Goal: Information Seeking & Learning: Learn about a topic

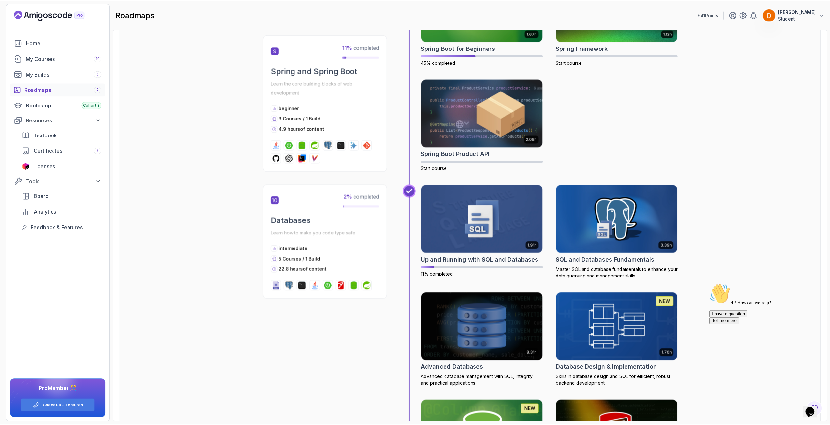
scroll to position [1434, 0]
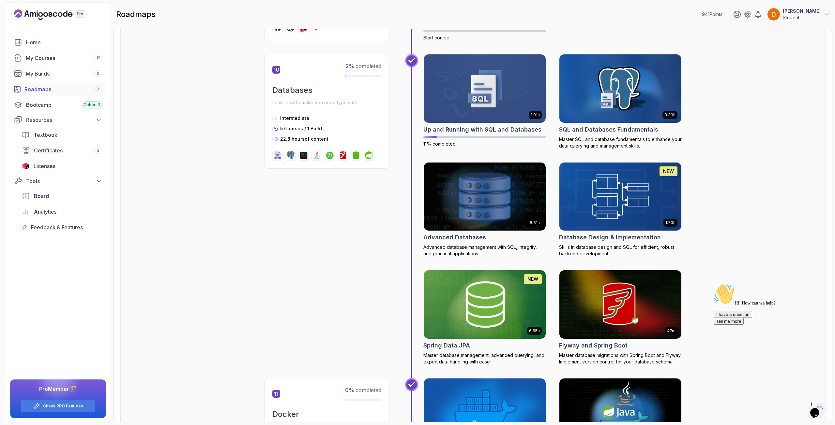
click at [497, 175] on img at bounding box center [485, 197] width 128 height 72
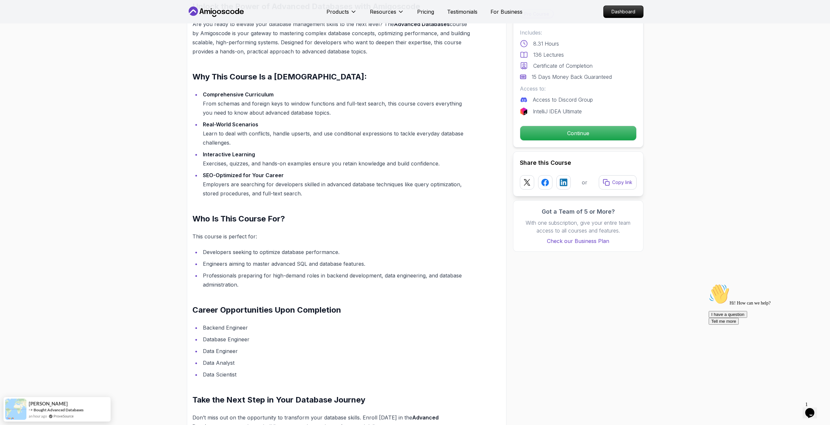
scroll to position [489, 0]
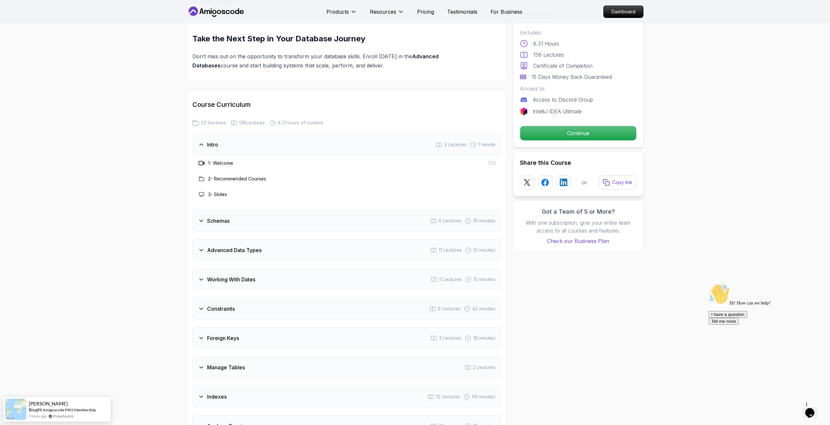
scroll to position [848, 0]
click at [224, 247] on h3 "Advanced Data Types" at bounding box center [234, 250] width 54 height 8
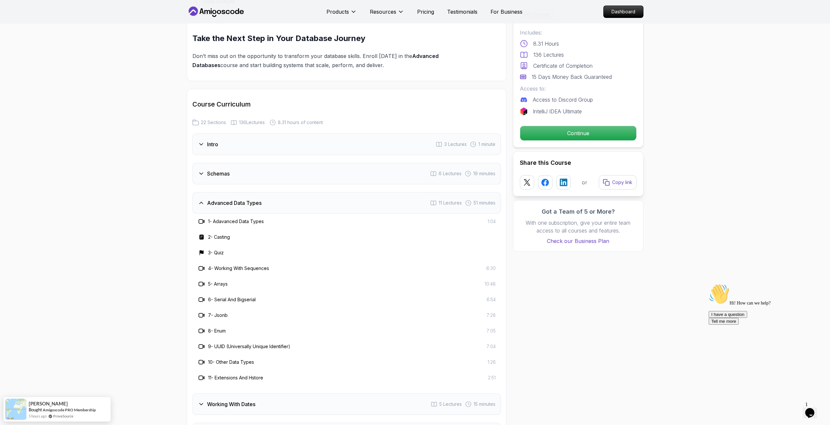
click at [230, 205] on h3 "Advanced Data Types" at bounding box center [234, 203] width 54 height 8
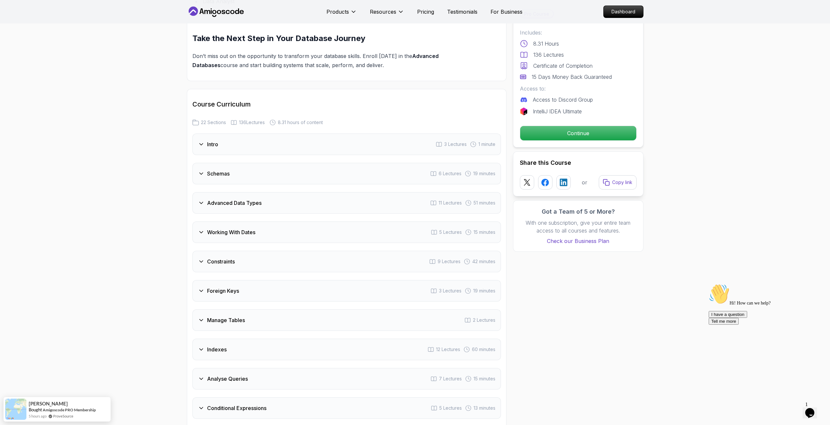
click at [224, 252] on div "Constraints 9 Lectures 42 minutes" at bounding box center [346, 262] width 308 height 22
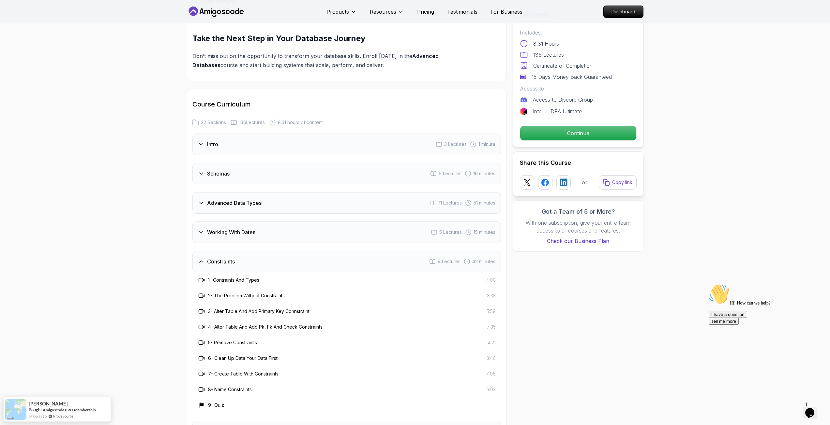
click at [233, 232] on h3 "Working With Dates" at bounding box center [231, 233] width 48 height 8
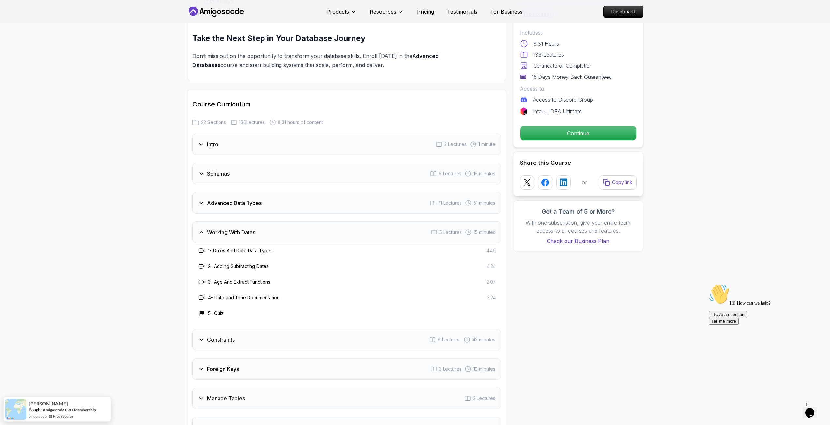
click at [241, 204] on h3 "Advanced Data Types" at bounding box center [234, 203] width 54 height 8
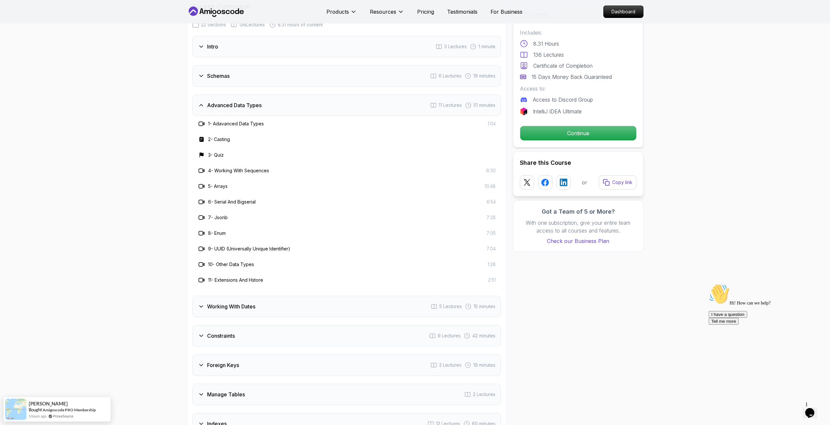
click at [257, 298] on div "Working With Dates 5 Lectures 15 minutes" at bounding box center [346, 307] width 308 height 22
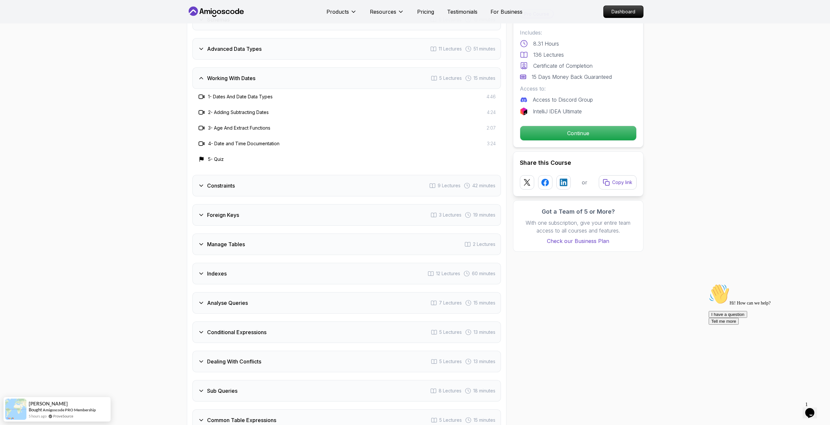
scroll to position [1011, 0]
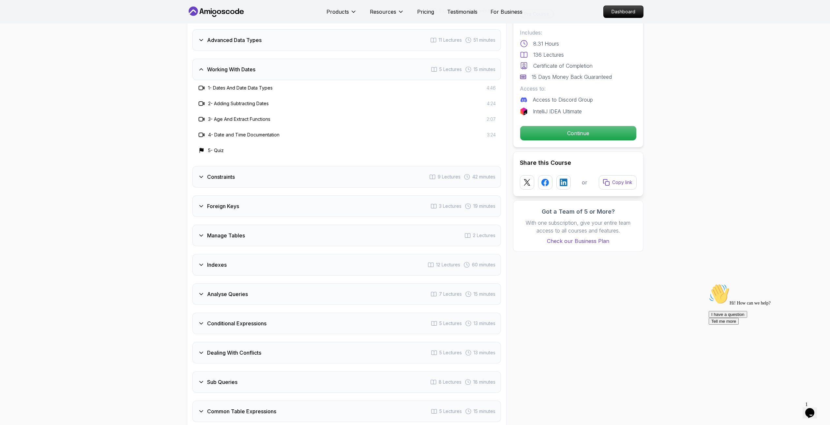
click at [251, 177] on div "Constraints 9 Lectures 42 minutes" at bounding box center [346, 177] width 308 height 22
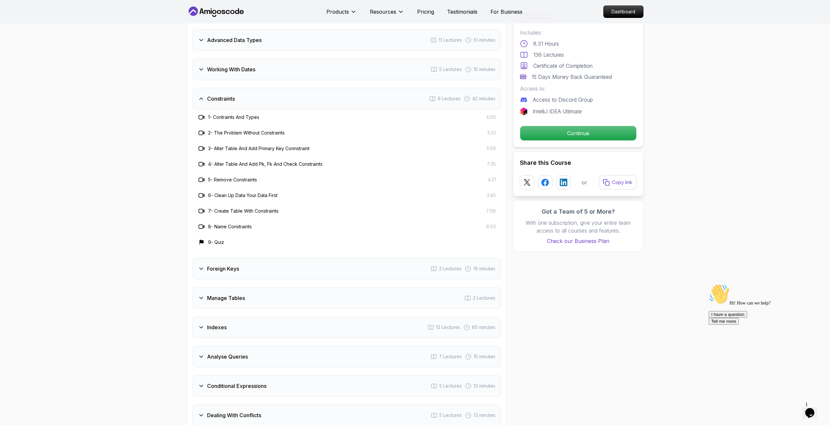
click at [256, 276] on div "Foreign Keys 3 Lectures 19 minutes" at bounding box center [346, 269] width 308 height 22
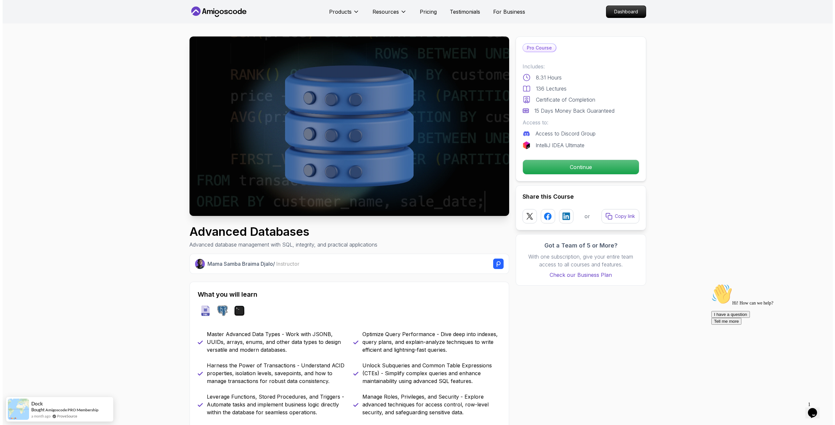
scroll to position [0, 0]
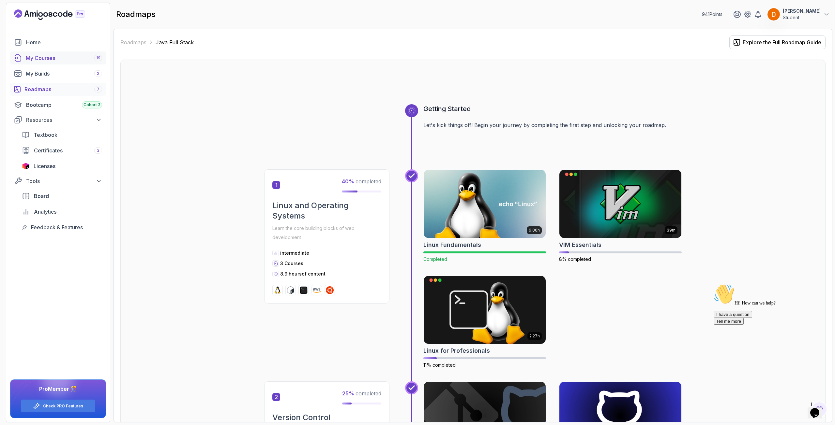
click at [67, 60] on div "My Courses 19" at bounding box center [64, 58] width 76 height 8
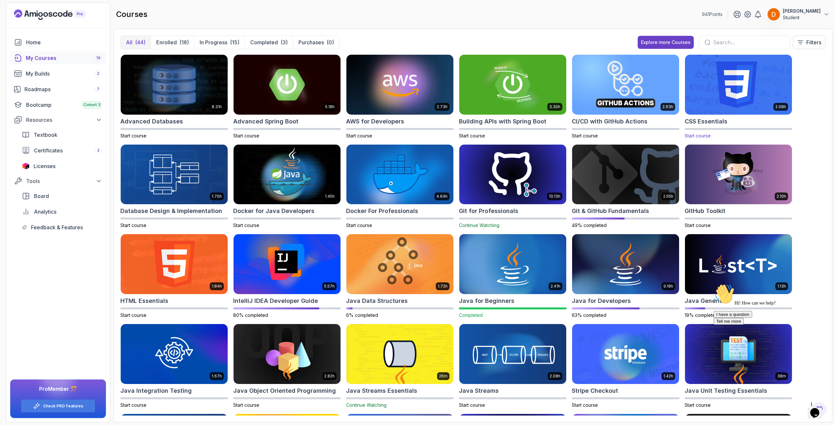
click at [737, 84] on img at bounding box center [738, 84] width 112 height 63
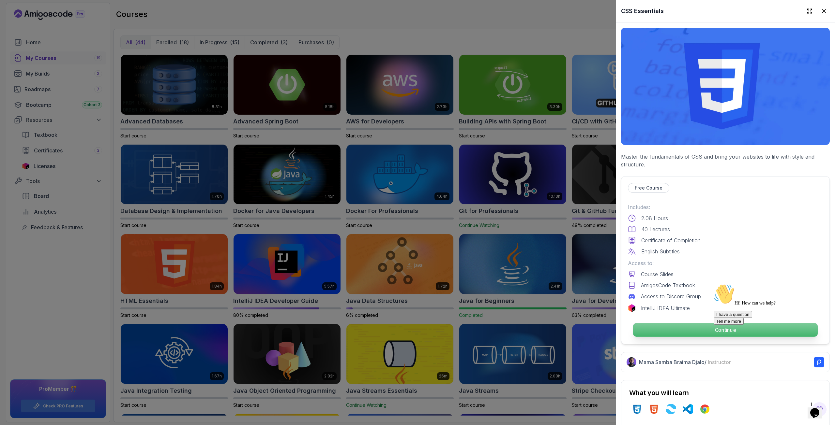
click at [682, 324] on p "Continue" at bounding box center [725, 330] width 185 height 14
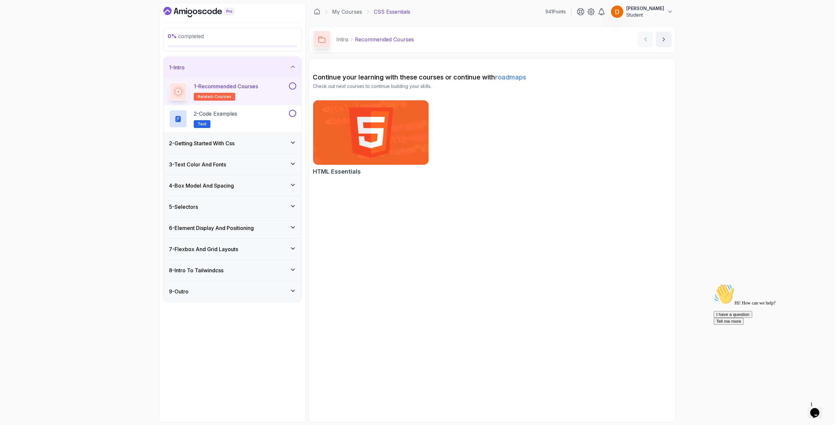
click at [254, 145] on div "2 - Getting Started With Css" at bounding box center [232, 144] width 127 height 8
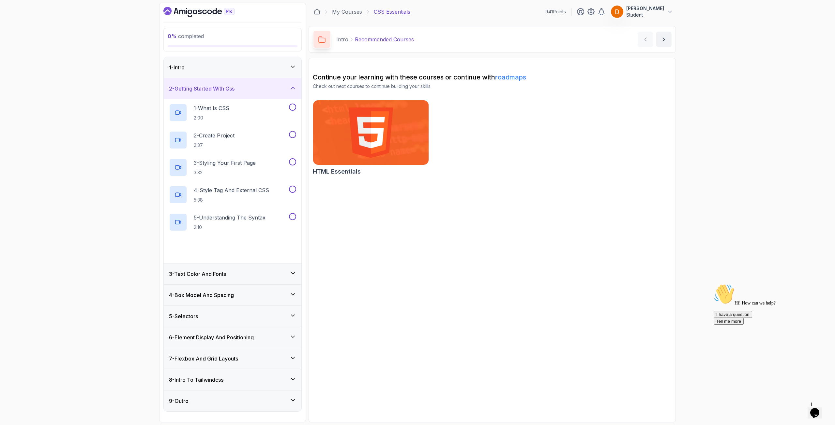
click at [209, 384] on div "8 - Intro To Tailwindcss" at bounding box center [233, 380] width 138 height 21
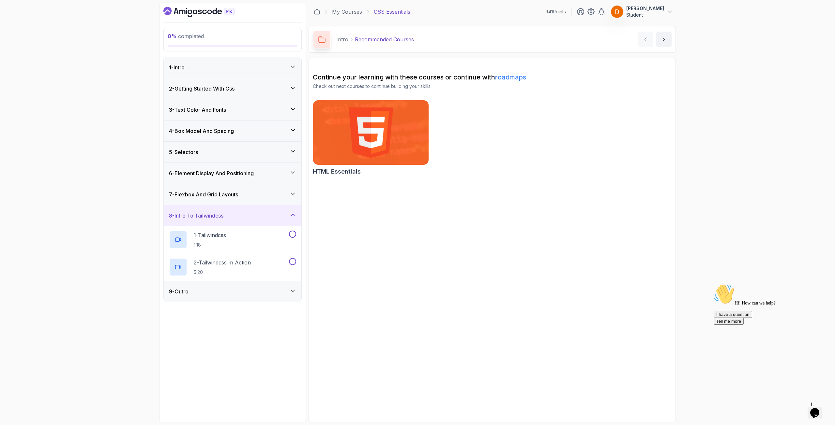
click at [260, 196] on div "7 - Flexbox And Grid Layouts" at bounding box center [232, 195] width 127 height 8
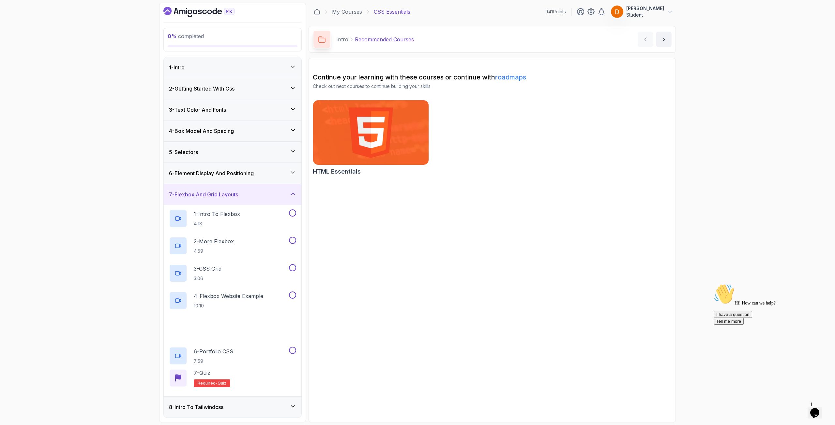
click at [258, 181] on div "6 - Element Display And Positioning" at bounding box center [233, 173] width 138 height 21
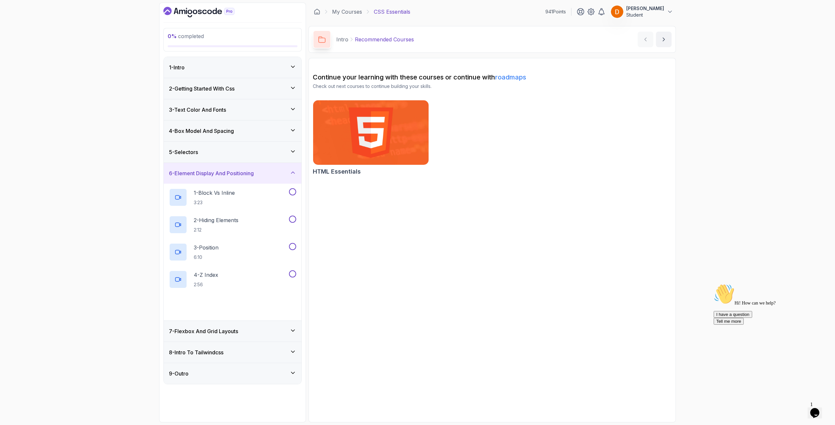
click at [264, 150] on div "5 - Selectors" at bounding box center [232, 152] width 127 height 8
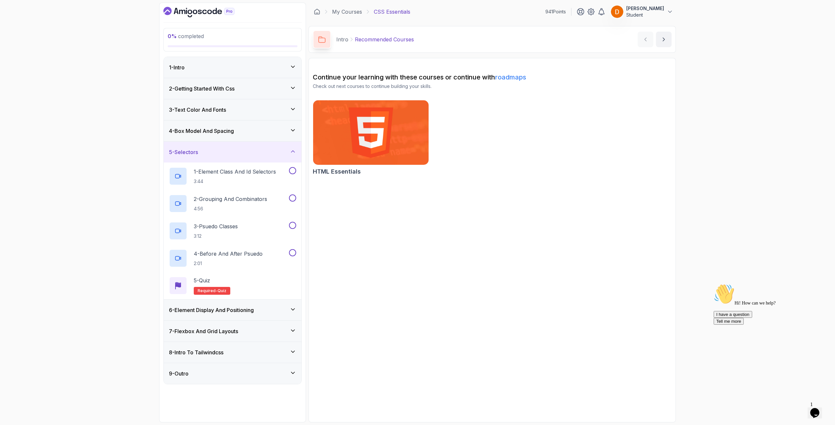
click at [205, 13] on icon "Dashboard" at bounding box center [204, 12] width 5 height 5
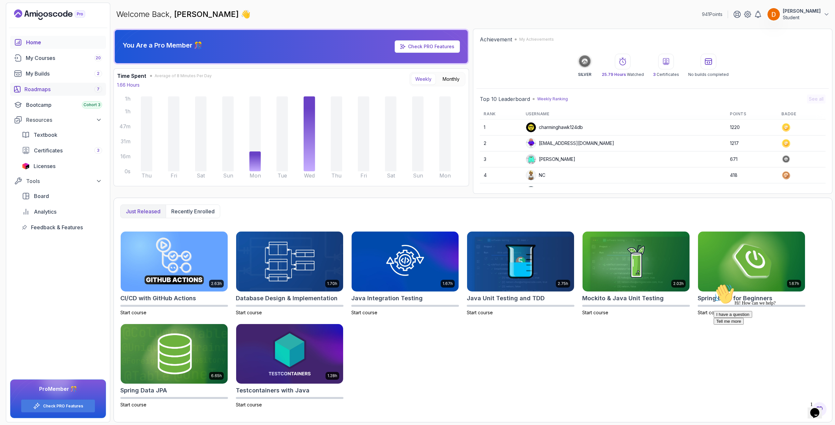
click at [50, 84] on link "Roadmaps 7" at bounding box center [58, 89] width 96 height 13
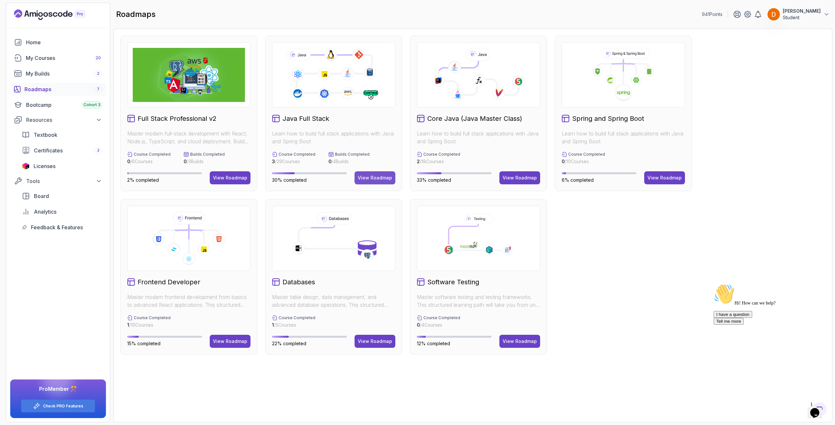
click at [386, 175] on div "View Roadmap" at bounding box center [375, 178] width 34 height 7
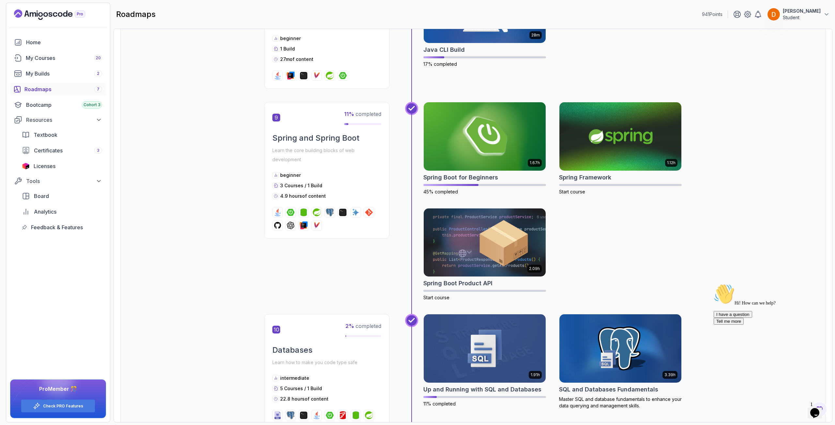
scroll to position [1174, 0]
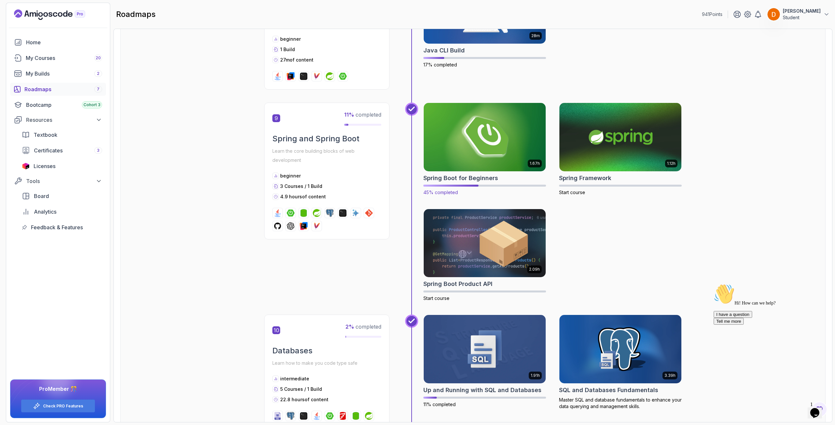
click at [502, 161] on img at bounding box center [485, 137] width 128 height 72
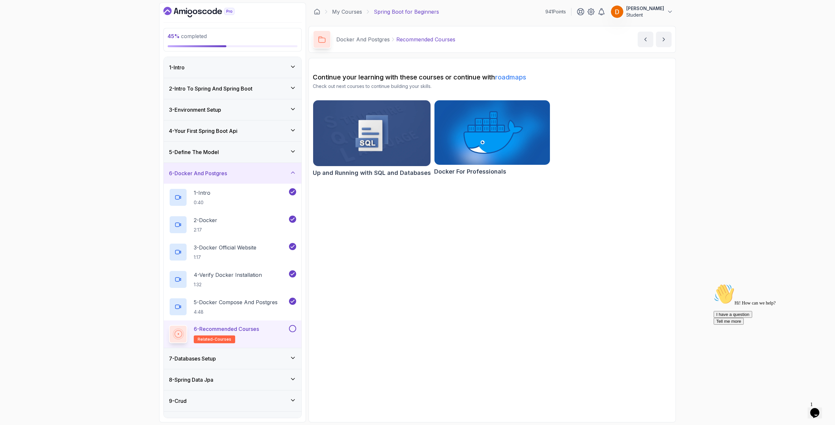
click at [252, 131] on div "4 - Your First Spring Boot Api" at bounding box center [232, 131] width 127 height 8
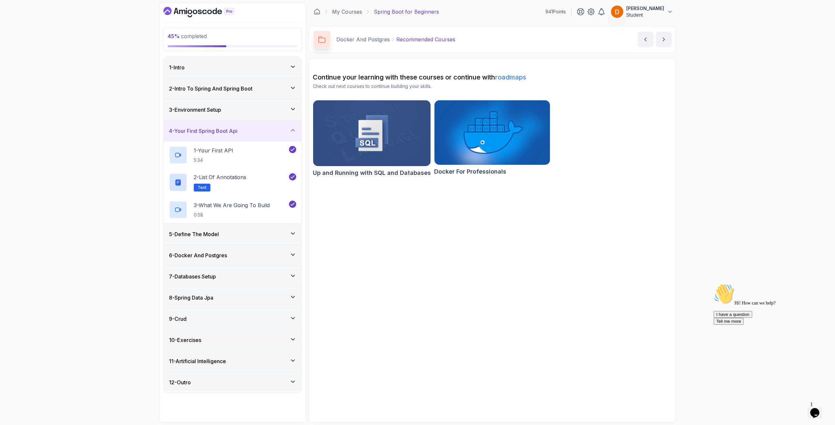
click at [253, 131] on div "4 - Your First Spring Boot Api" at bounding box center [232, 131] width 127 height 8
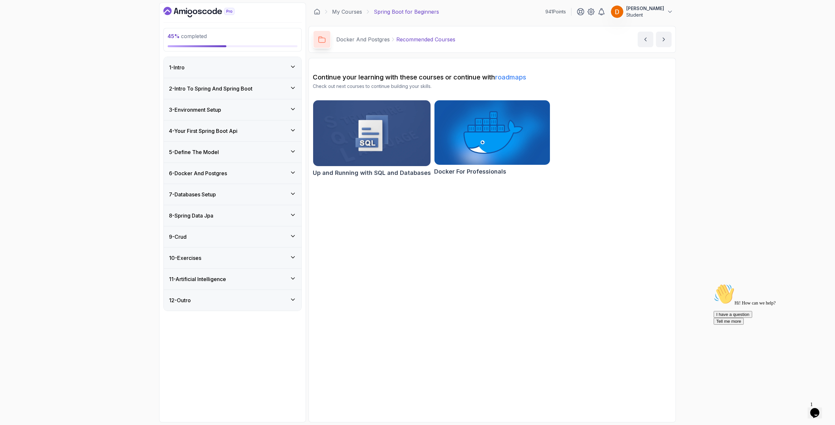
click at [248, 147] on div "5 - Define The Model" at bounding box center [233, 152] width 138 height 21
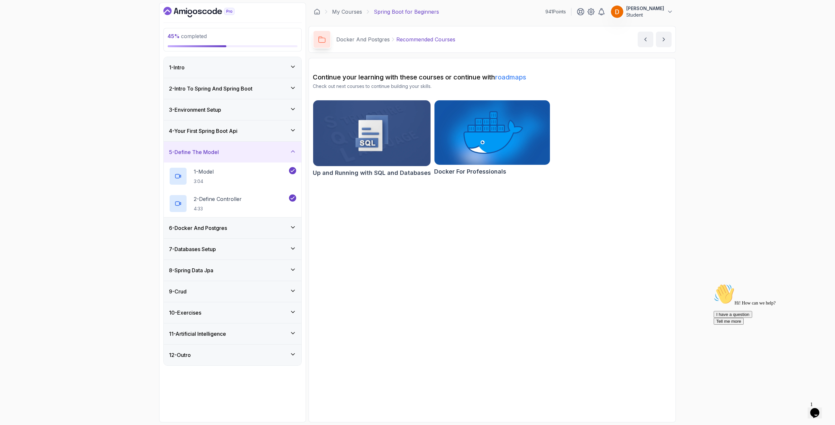
click at [248, 148] on div "5 - Define The Model" at bounding box center [233, 152] width 138 height 21
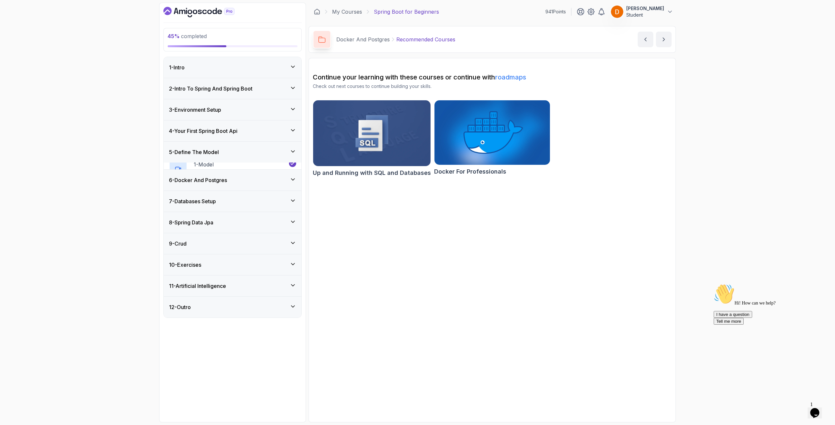
click at [245, 176] on div "6 - Docker And Postgres" at bounding box center [232, 180] width 127 height 8
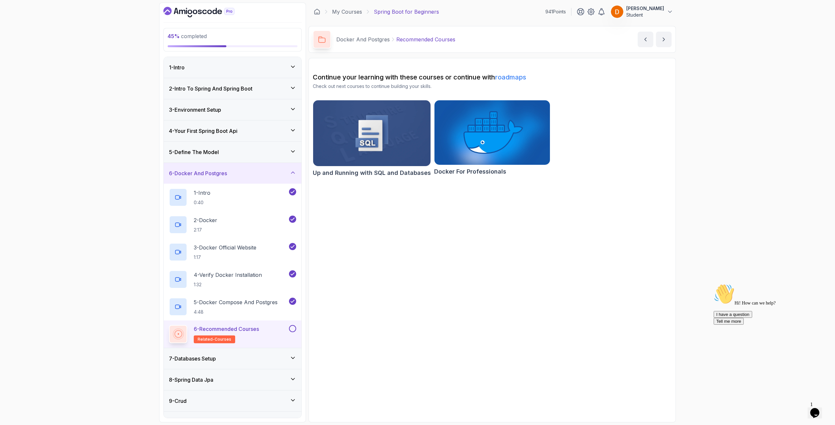
click at [245, 173] on div "6 - Docker And Postgres" at bounding box center [232, 174] width 127 height 8
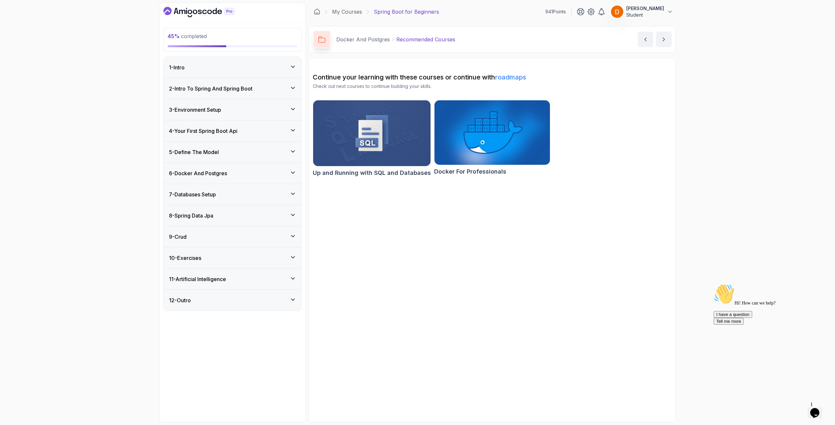
click at [239, 203] on div "7 - Databases Setup" at bounding box center [233, 194] width 138 height 21
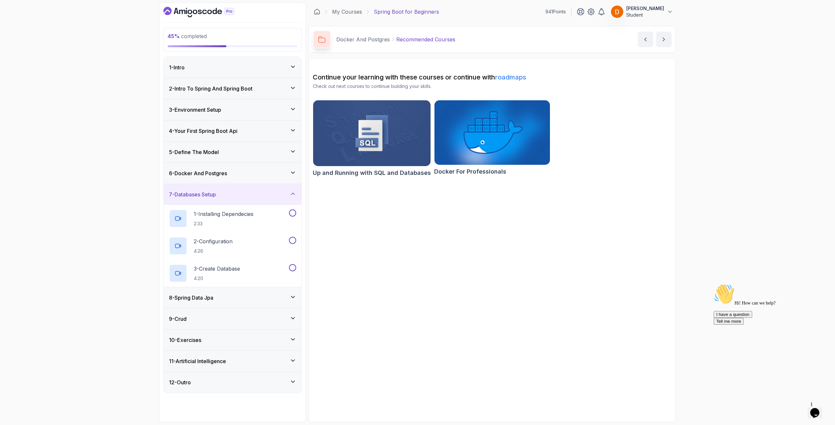
click at [240, 303] on div "8 - Spring Data Jpa" at bounding box center [233, 298] width 138 height 21
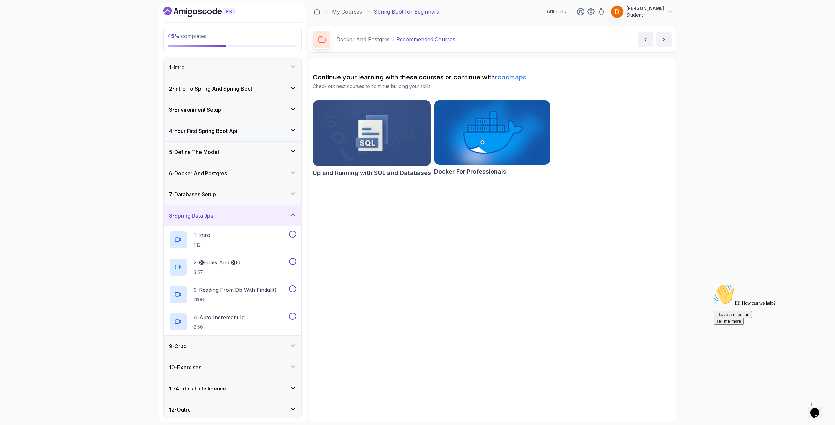
click at [259, 220] on div "8 - Spring Data Jpa" at bounding box center [233, 215] width 138 height 21
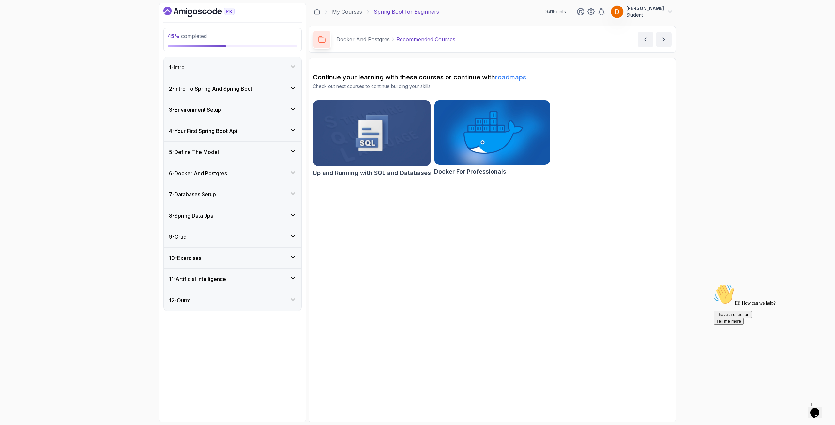
click at [260, 198] on div "7 - Databases Setup" at bounding box center [233, 194] width 138 height 21
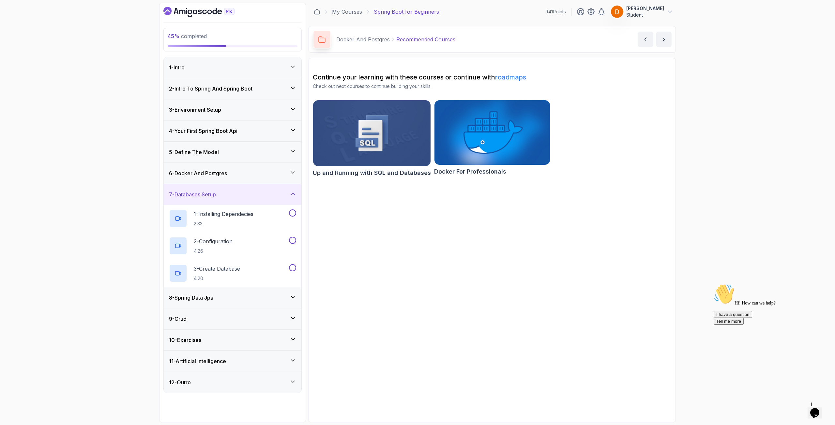
click at [215, 324] on div "9 - Crud" at bounding box center [233, 319] width 138 height 21
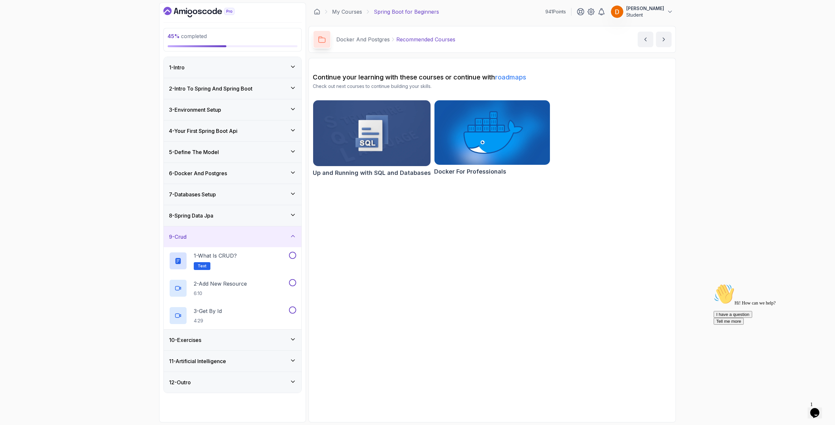
click at [238, 237] on div "9 - Crud" at bounding box center [232, 237] width 127 height 8
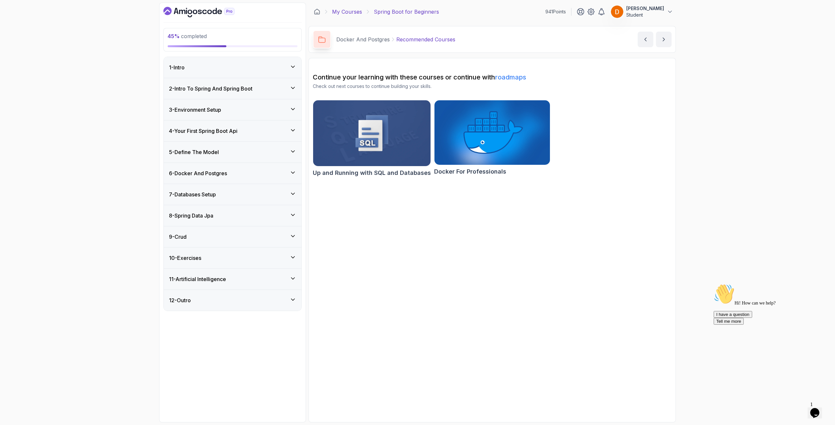
click at [354, 13] on link "My Courses" at bounding box center [347, 12] width 30 height 8
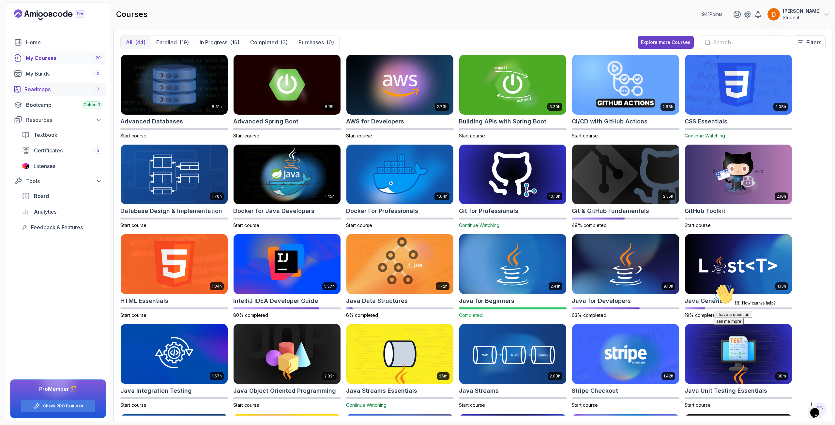
click at [53, 85] on link "Roadmaps 7" at bounding box center [58, 89] width 96 height 13
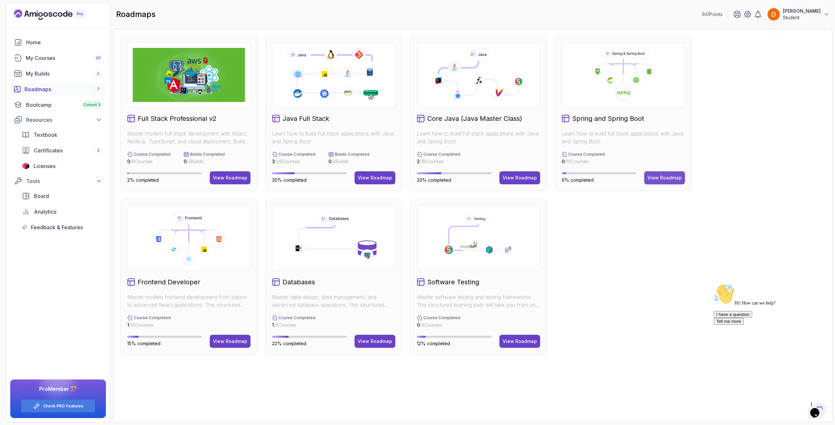
click at [662, 177] on div "View Roadmap" at bounding box center [664, 178] width 34 height 7
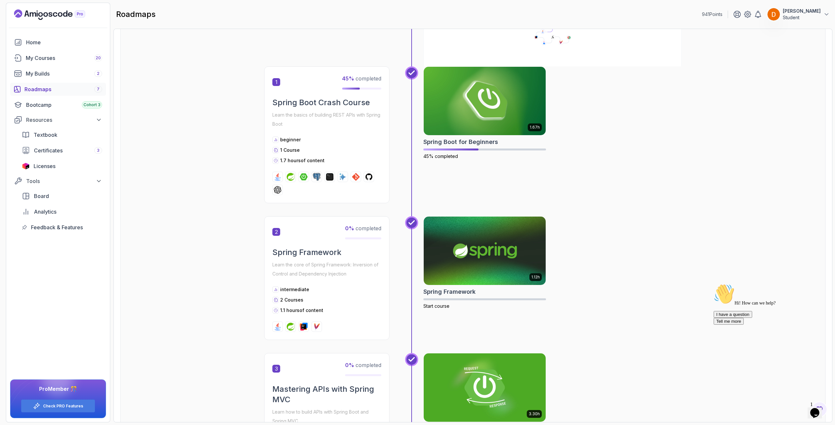
scroll to position [65, 0]
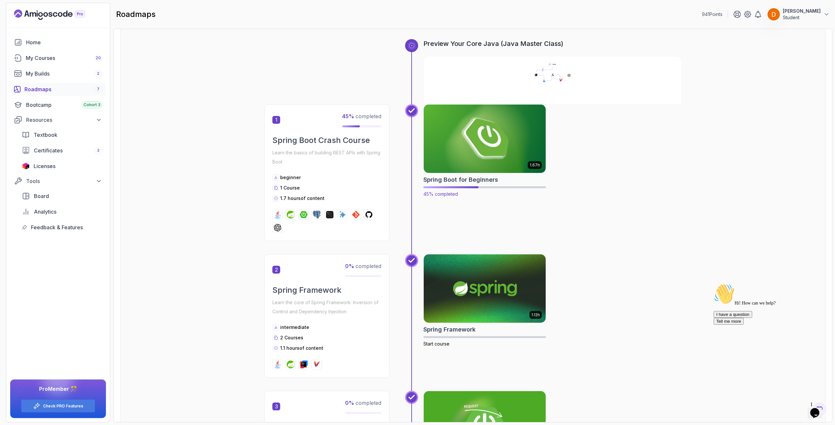
click at [483, 137] on img at bounding box center [485, 139] width 128 height 72
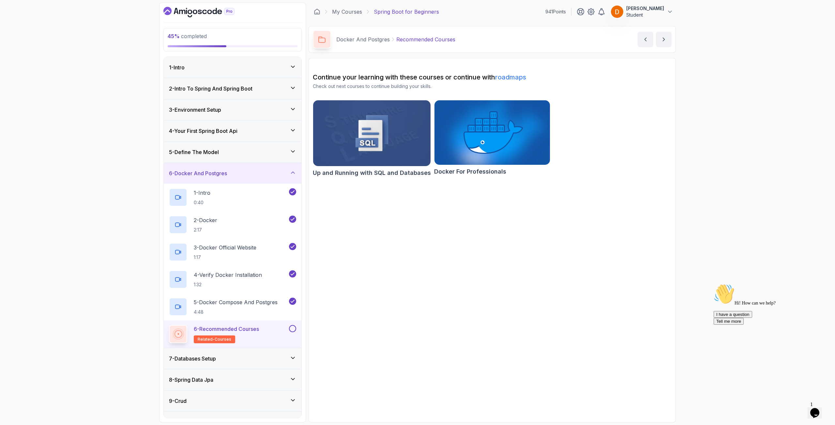
click at [278, 354] on div "7 - Databases Setup" at bounding box center [233, 359] width 138 height 21
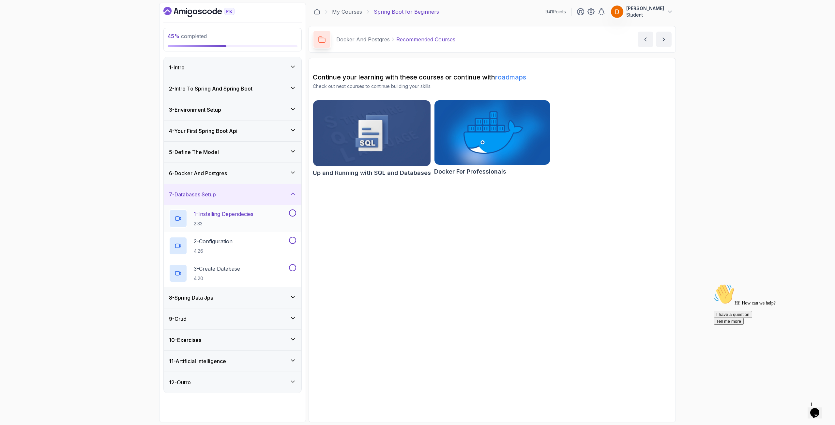
click at [245, 215] on p "1 - Installing Dependecies" at bounding box center [224, 214] width 60 height 8
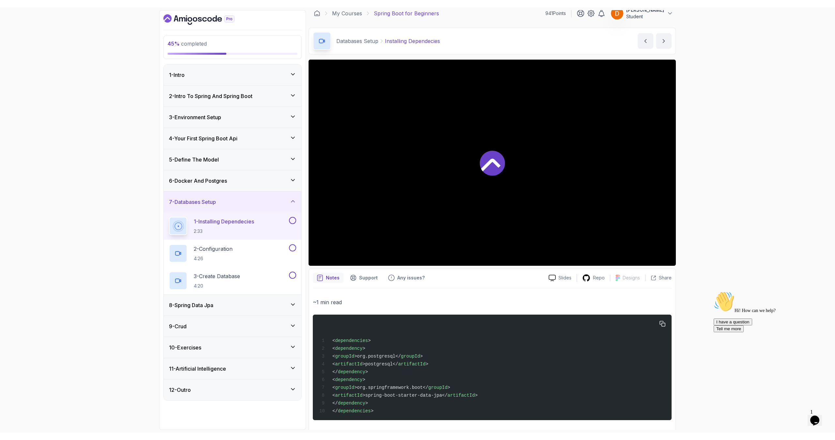
scroll to position [13, 0]
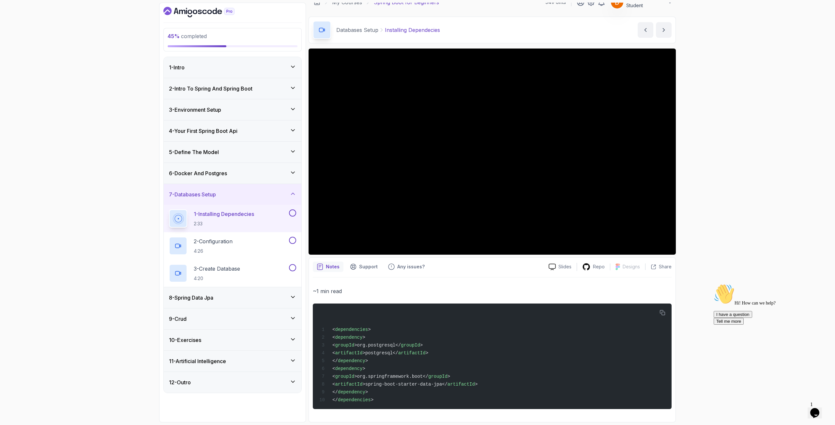
click at [275, 291] on div "8 - Spring Data Jpa" at bounding box center [233, 298] width 138 height 21
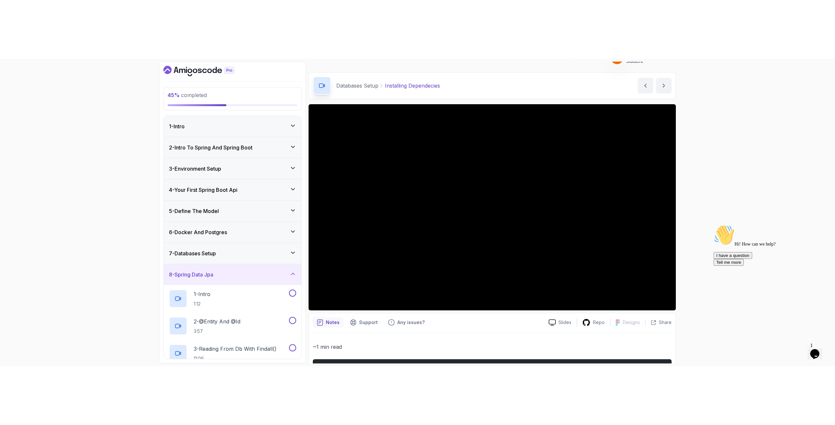
scroll to position [0, 0]
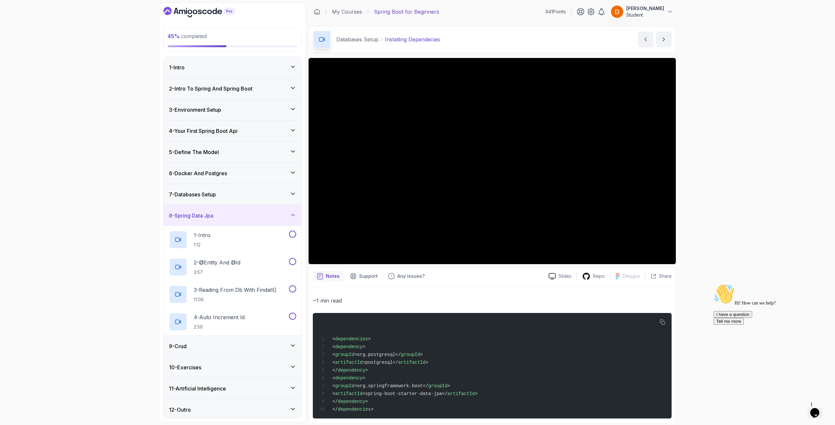
click at [164, 205] on button "8 - Spring Data Jpa" at bounding box center [233, 215] width 138 height 21
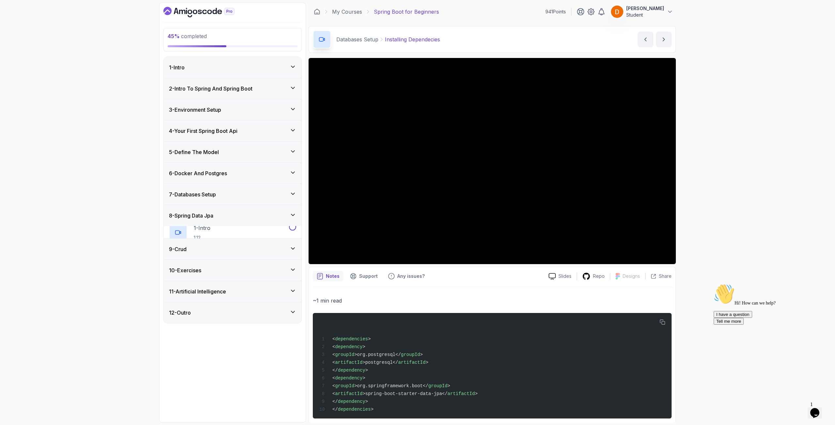
click at [164, 205] on button "8 - Spring Data Jpa" at bounding box center [233, 215] width 138 height 21
